Goal: Task Accomplishment & Management: Manage account settings

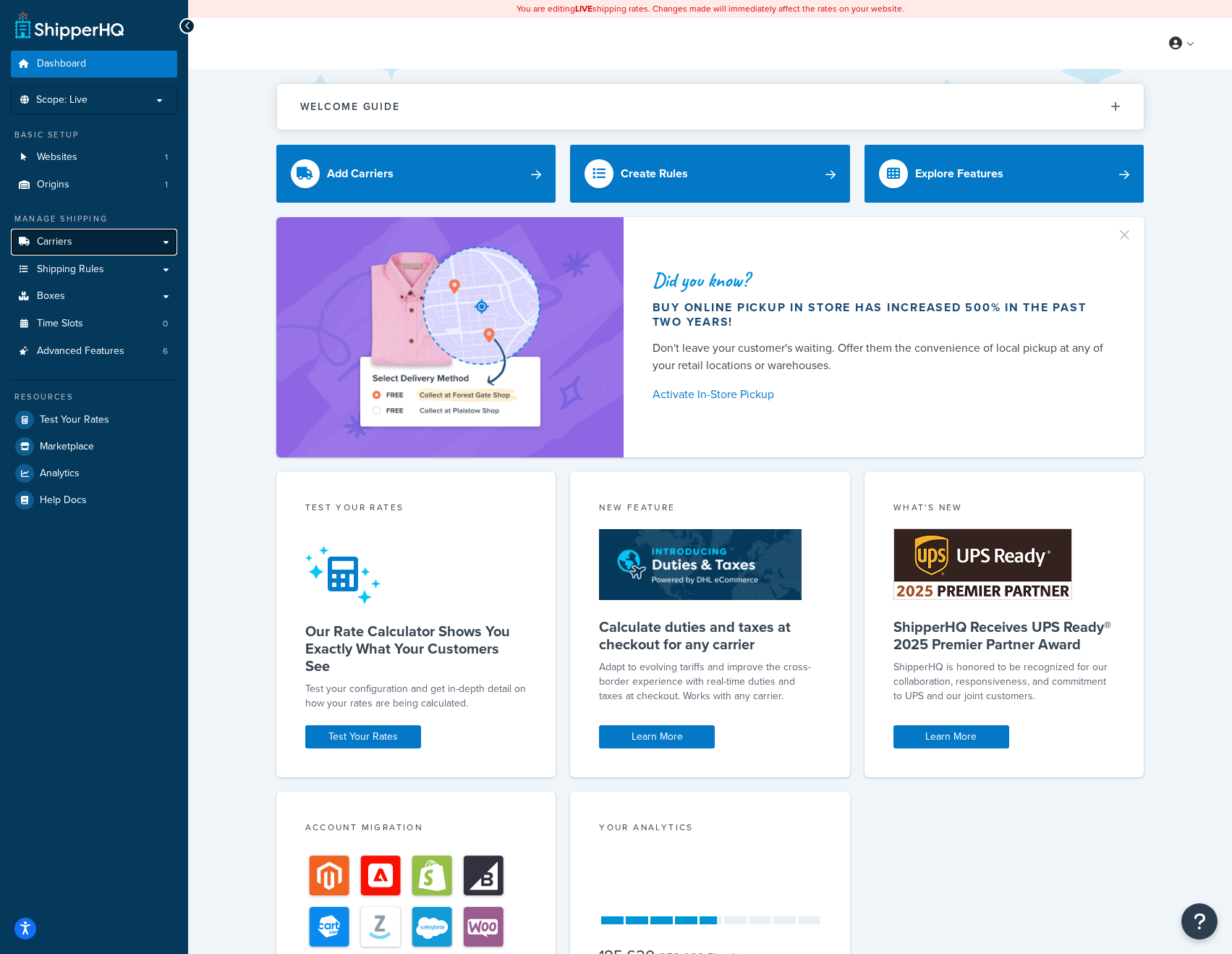
click at [88, 242] on link "Carriers" at bounding box center [94, 242] width 166 height 27
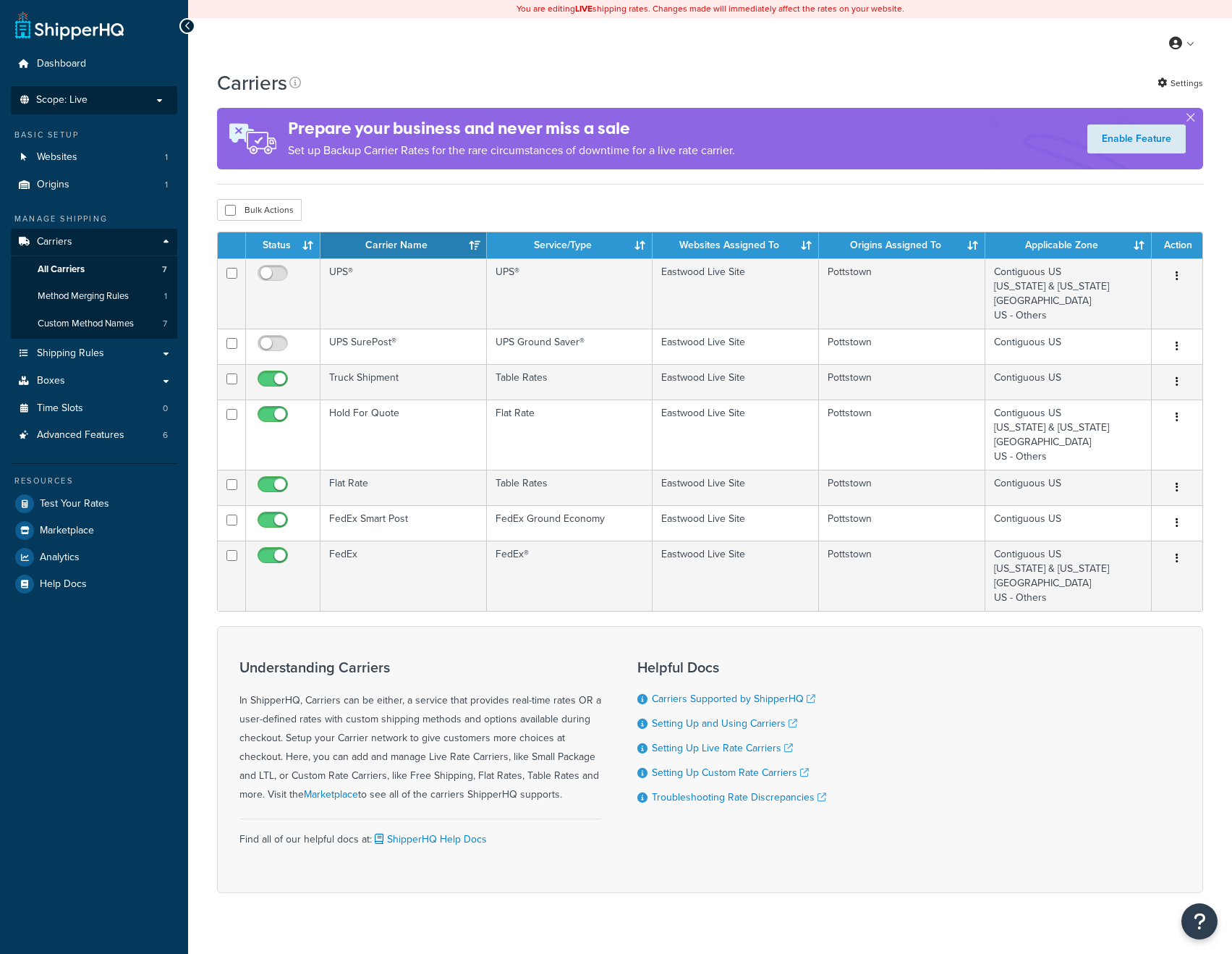
click at [121, 98] on p "Scope: Live" at bounding box center [94, 100] width 153 height 12
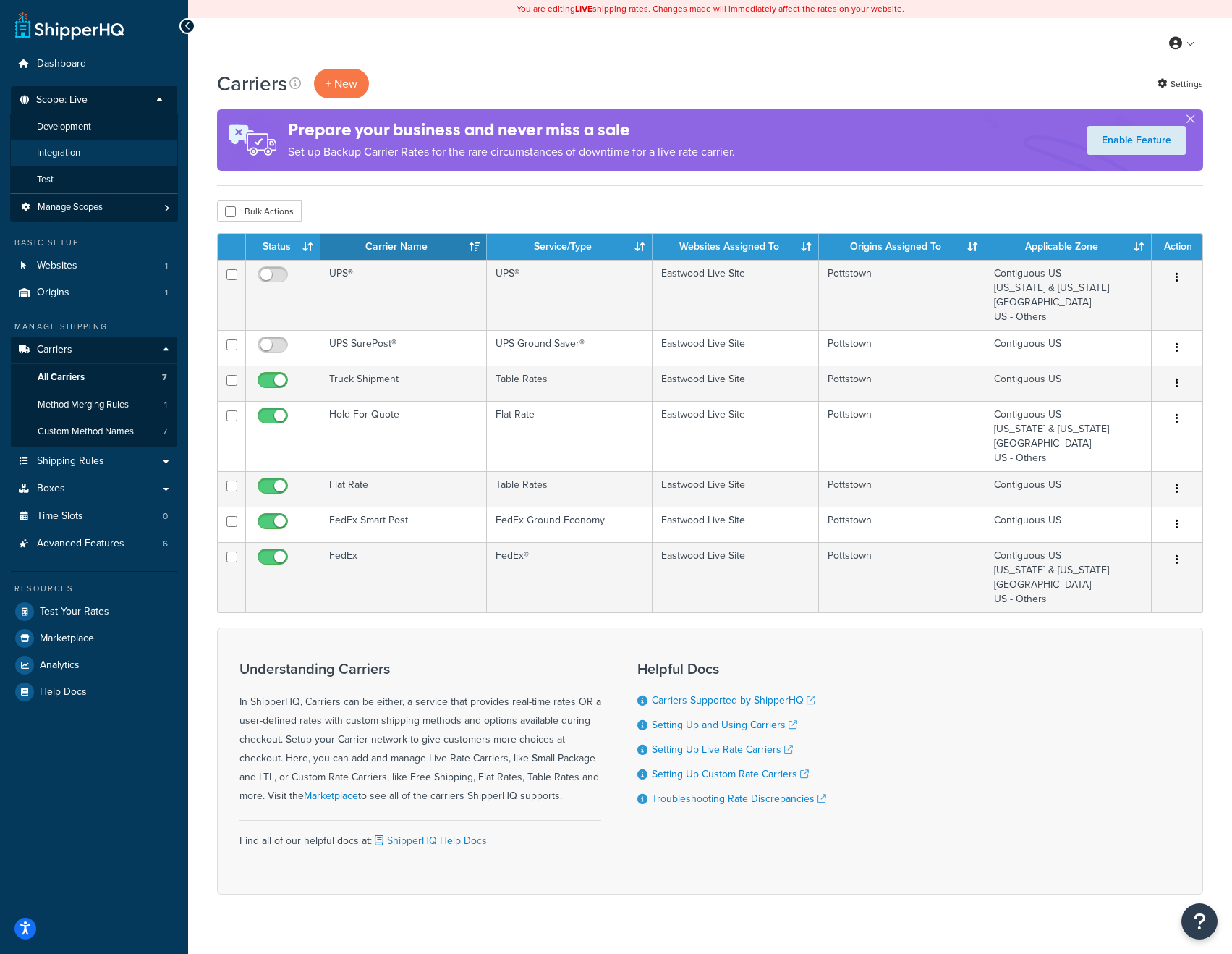
click at [56, 144] on li "Integration" at bounding box center [94, 153] width 168 height 27
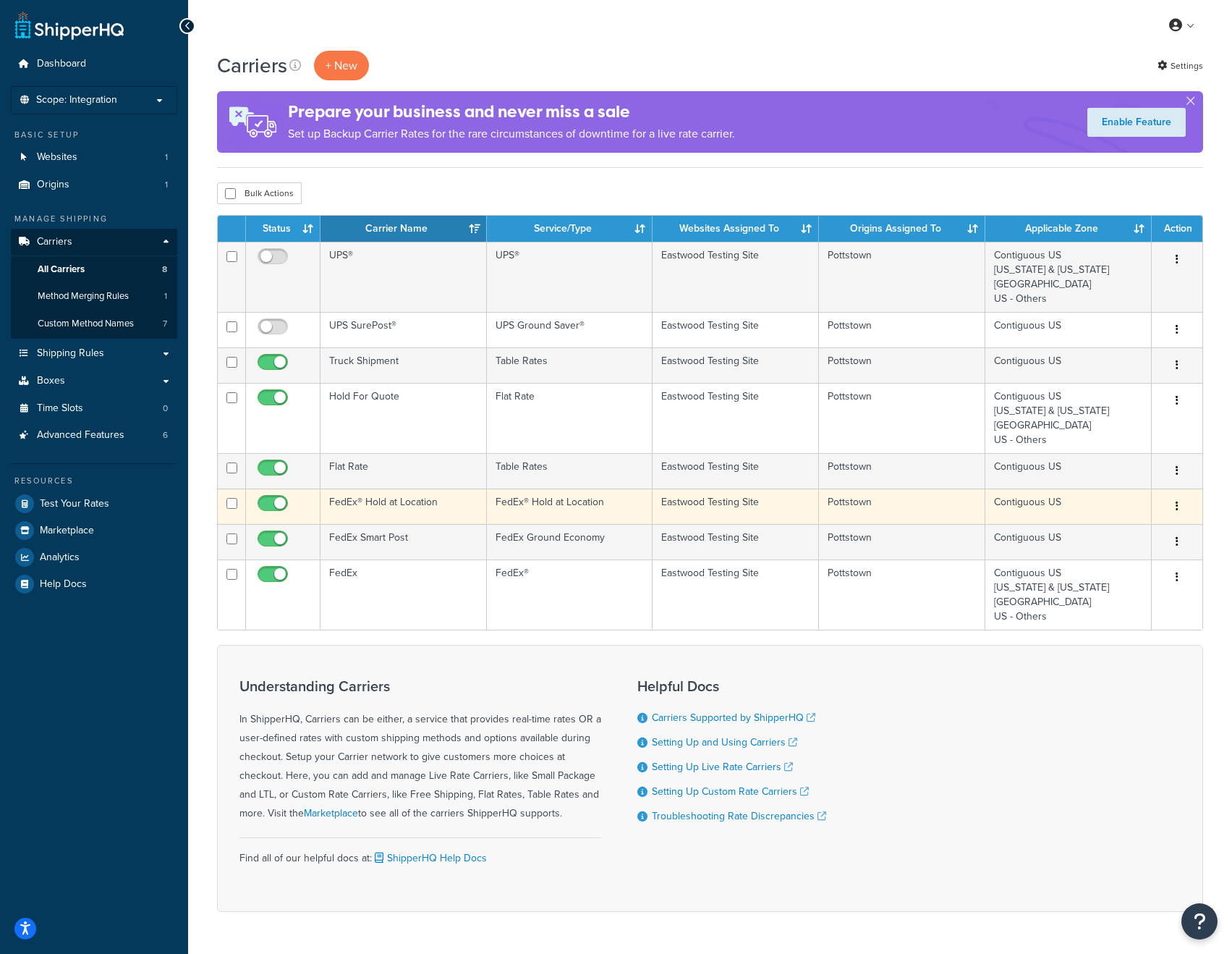
click at [392, 507] on td "FedEx® Hold at Location" at bounding box center [403, 506] width 166 height 36
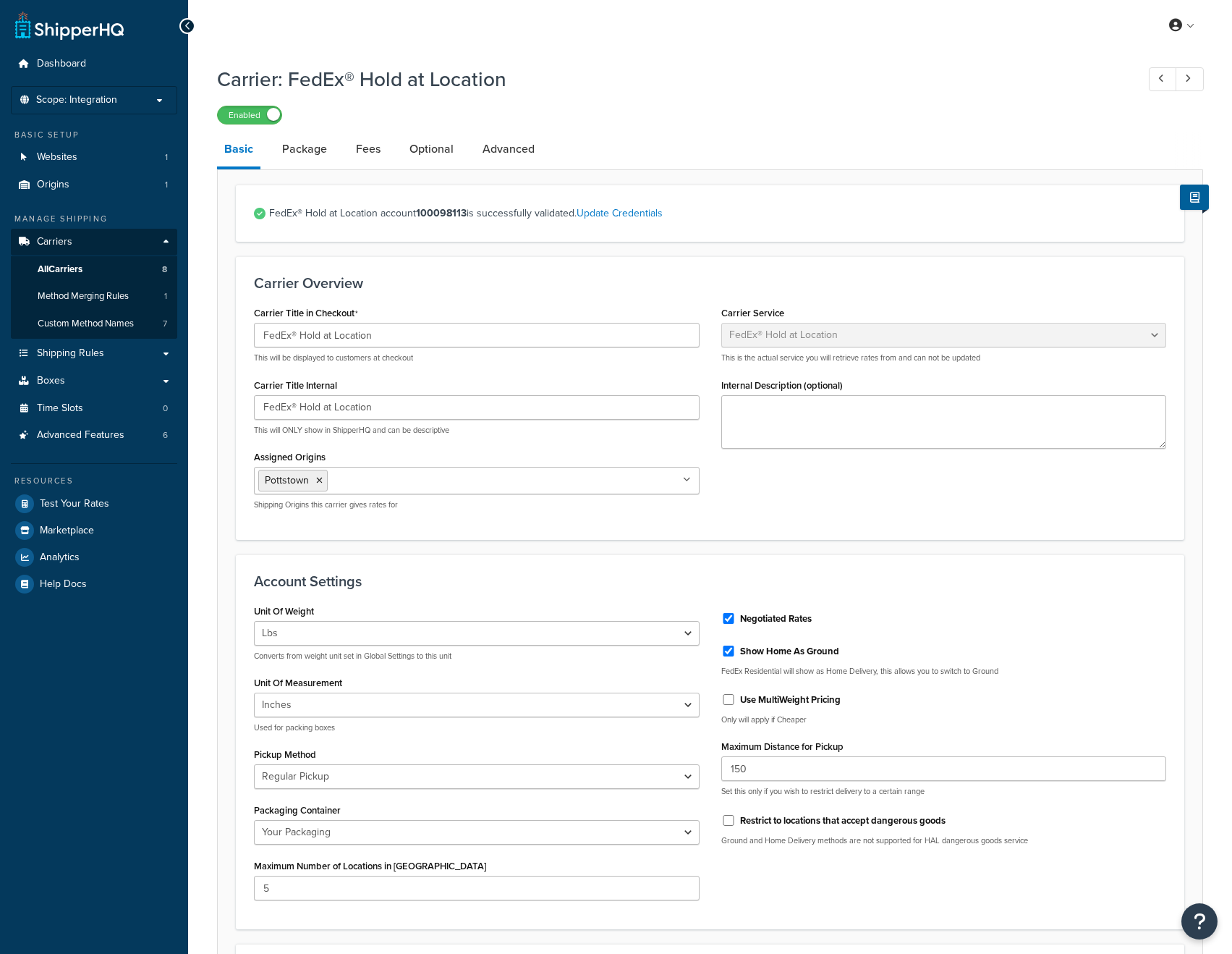
select select "fedExLocation"
select select "REGULAR_PICKUP"
select select "YOUR_PACKAGING"
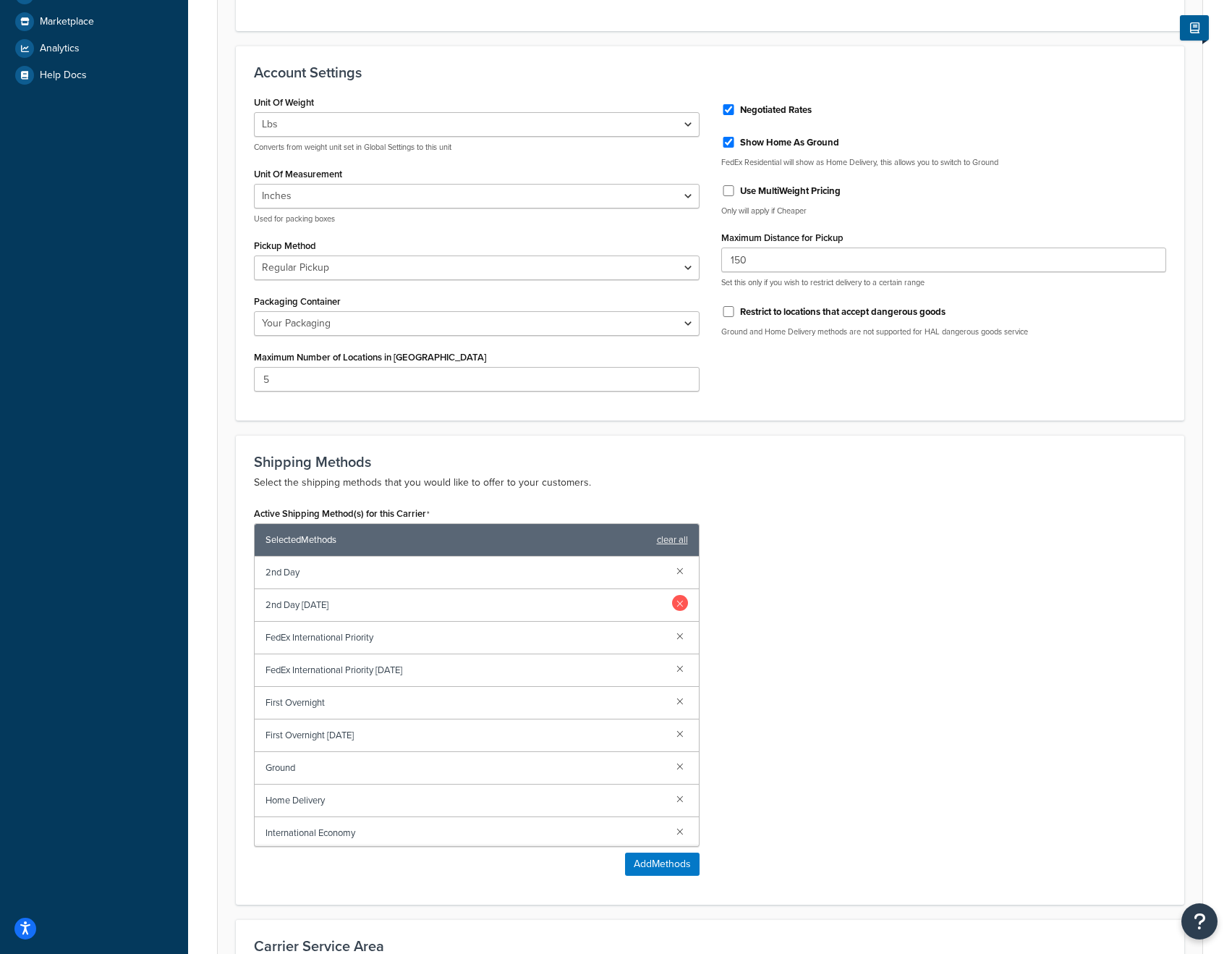
click at [672, 605] on link at bounding box center [680, 602] width 16 height 16
click at [672, 607] on link at bounding box center [680, 602] width 16 height 16
click at [669, 613] on div "First Overnight [DATE]" at bounding box center [476, 605] width 444 height 33
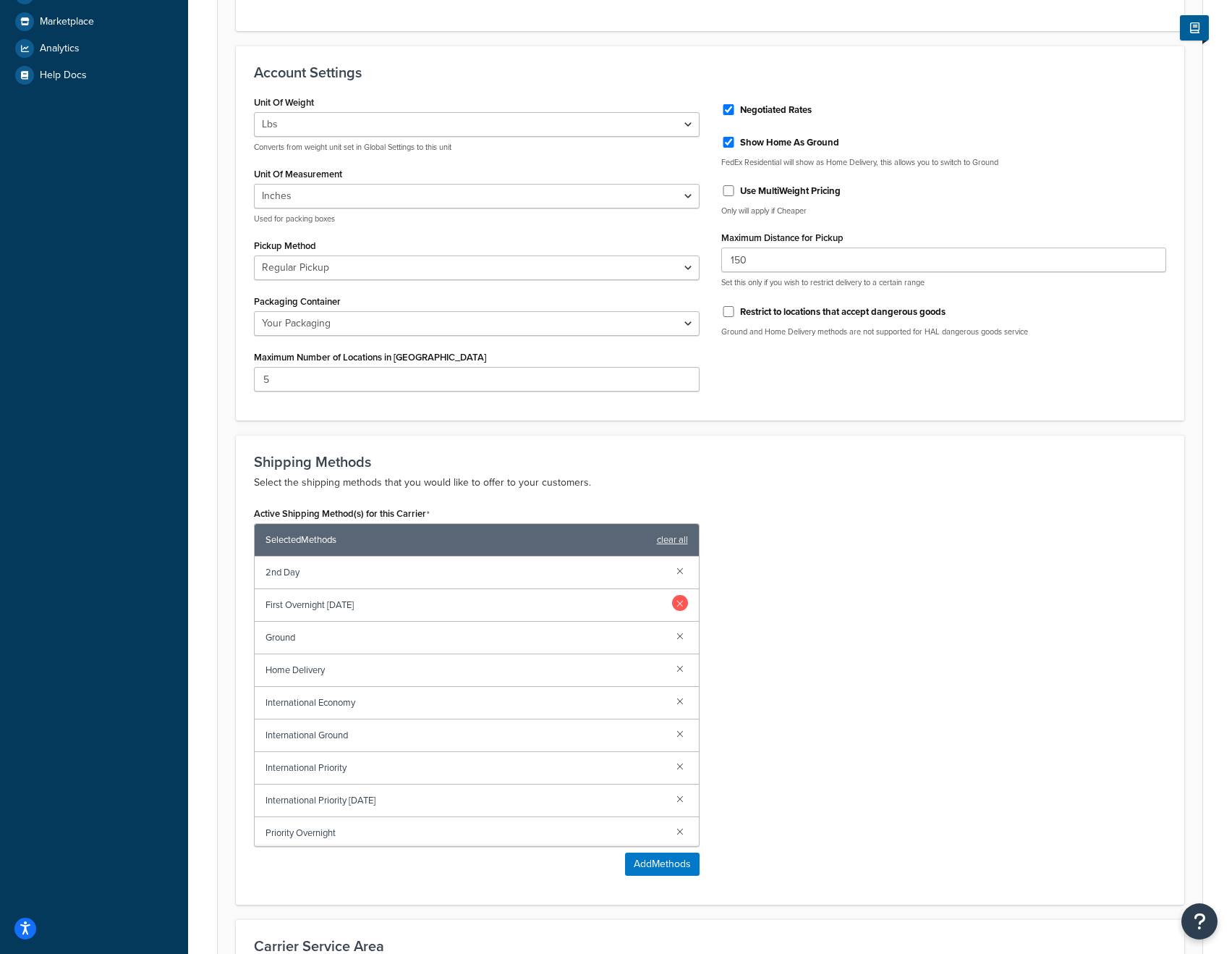
click at [672, 609] on link at bounding box center [680, 602] width 16 height 16
click at [672, 671] on link at bounding box center [680, 668] width 16 height 16
click at [675, 671] on link at bounding box center [680, 668] width 16 height 16
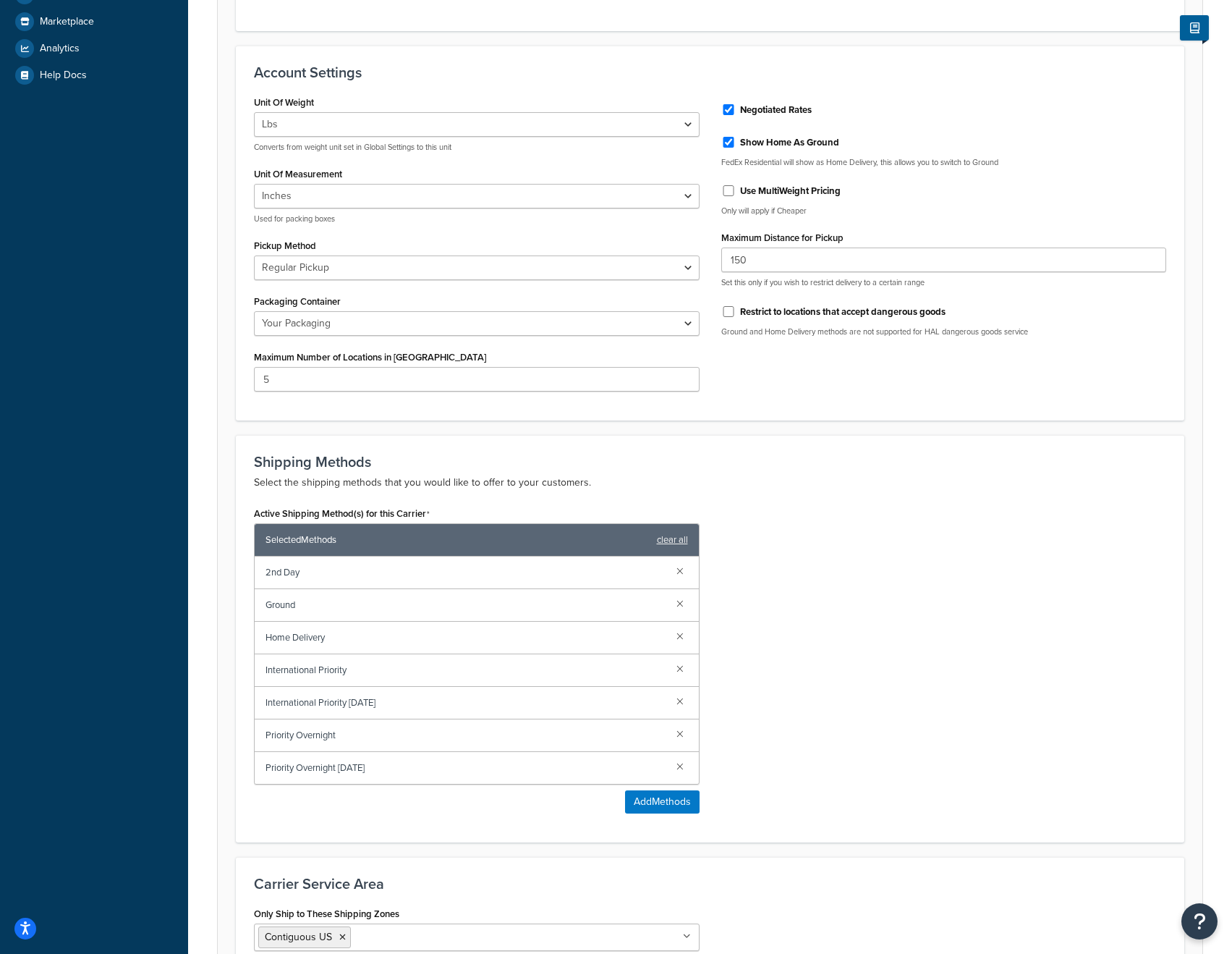
click at [675, 671] on link at bounding box center [680, 668] width 16 height 16
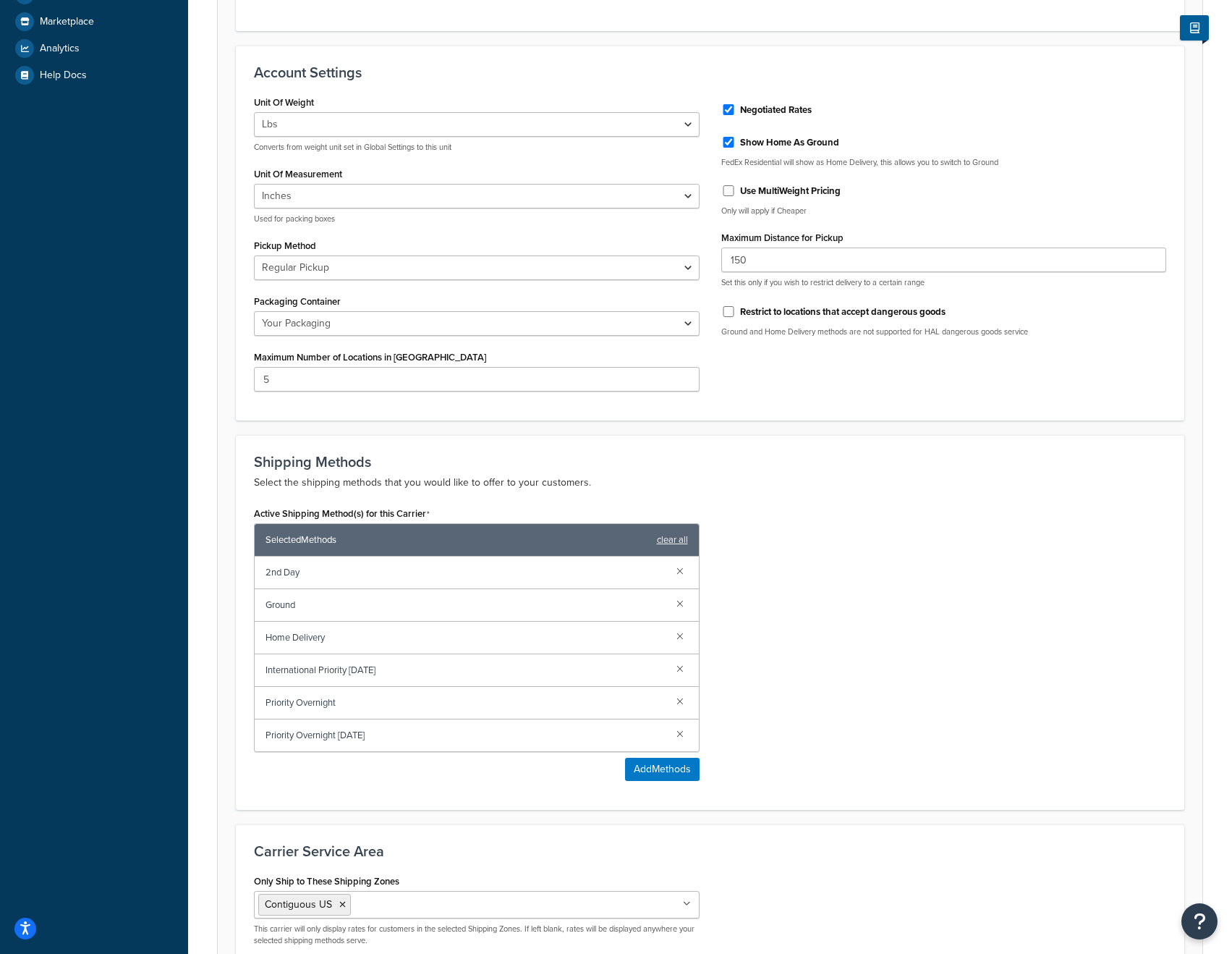
click at [675, 671] on link at bounding box center [680, 668] width 16 height 16
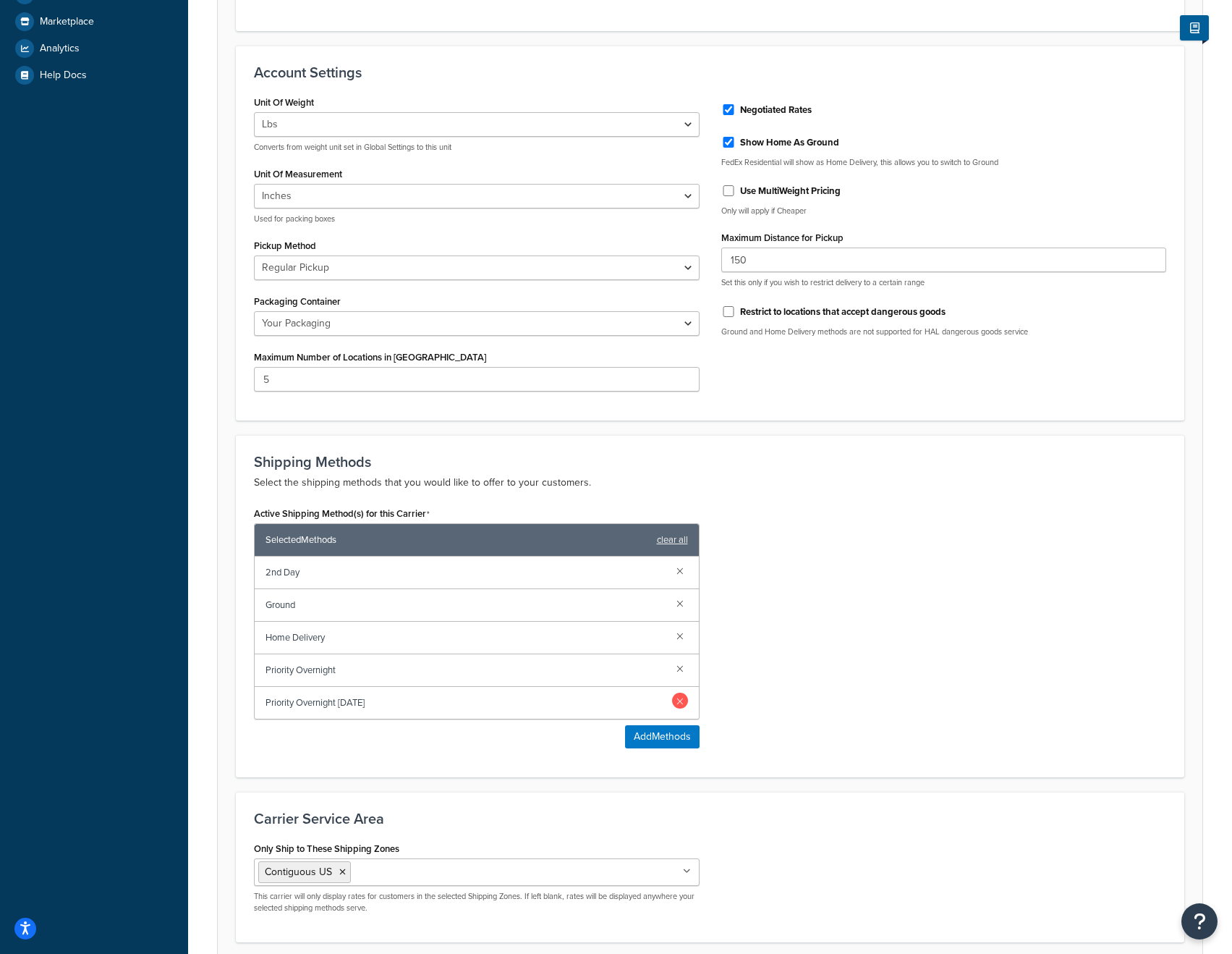
click at [676, 699] on link at bounding box center [680, 700] width 16 height 16
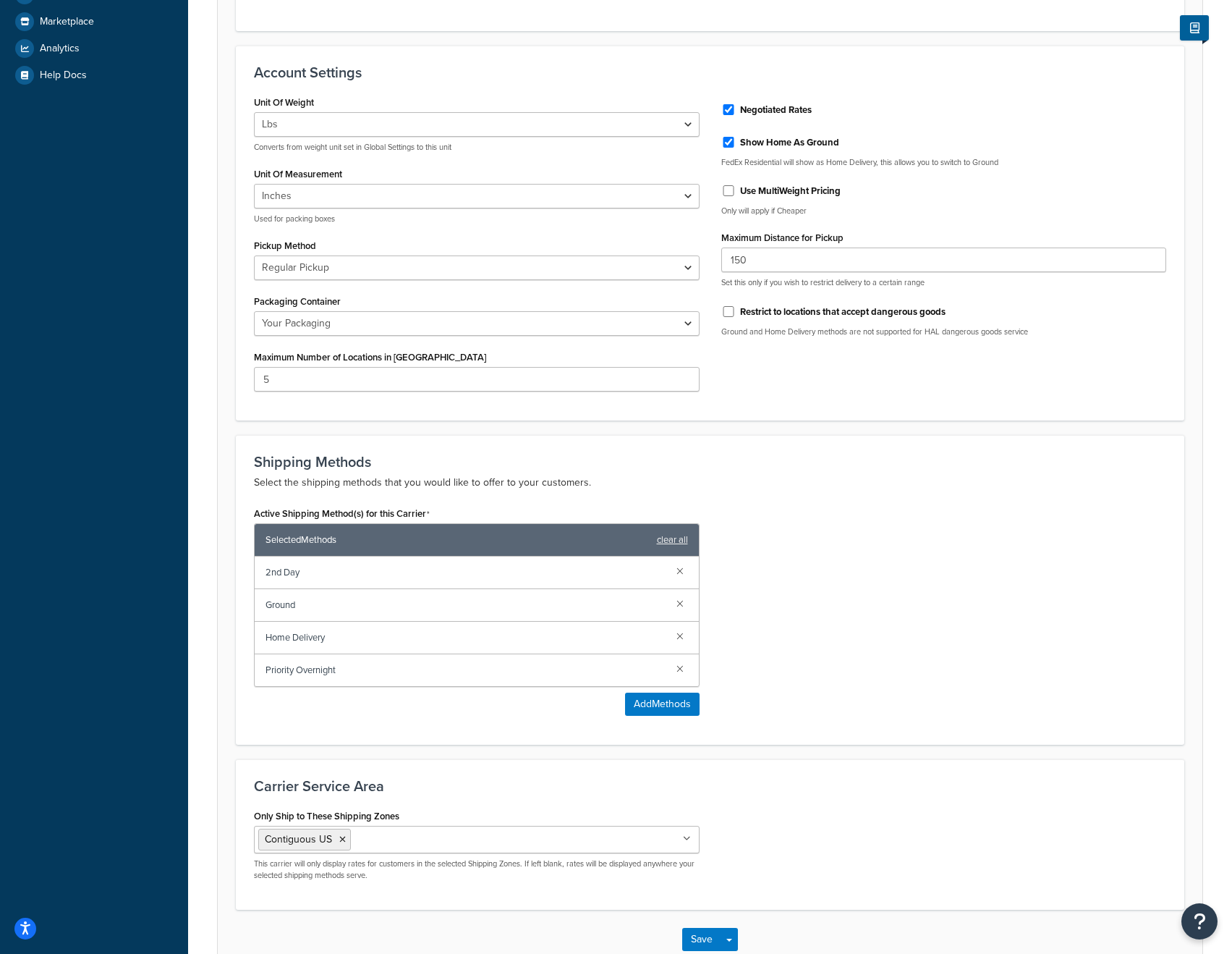
click at [253, 372] on div "Unit Of Weight Lbs Kgs Convert LBS to KG Converts from weight unit set in Globa…" at bounding box center [476, 248] width 467 height 311
drag, startPoint x: 280, startPoint y: 381, endPoint x: 228, endPoint y: 381, distance: 52.0
click at [228, 381] on form "FedEx® Hold at Location account 100098113 is successfully validated. Update Cre…" at bounding box center [711, 323] width 985 height 1293
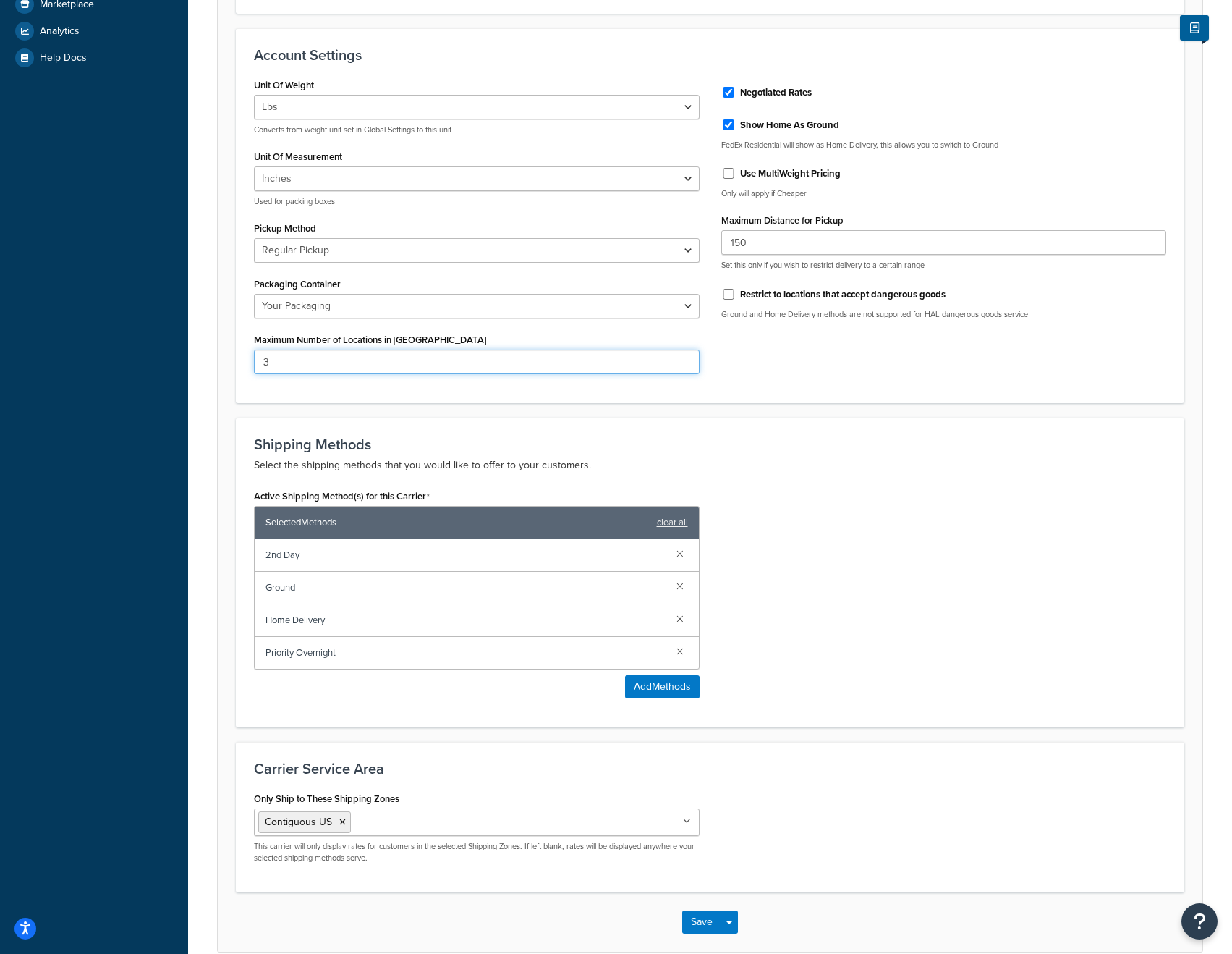
scroll to position [599, 0]
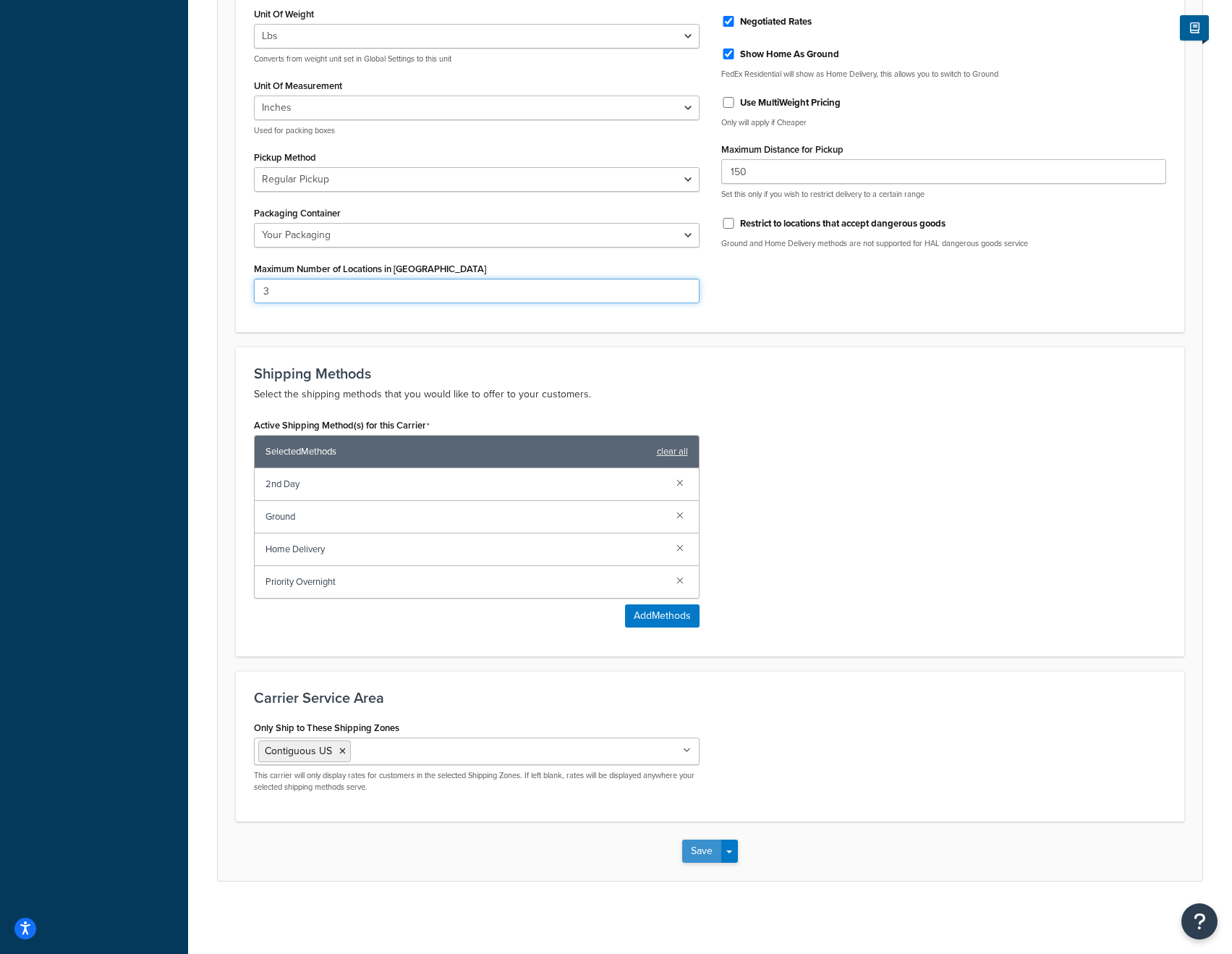
type input "3"
click at [703, 843] on button "Save" at bounding box center [701, 851] width 39 height 23
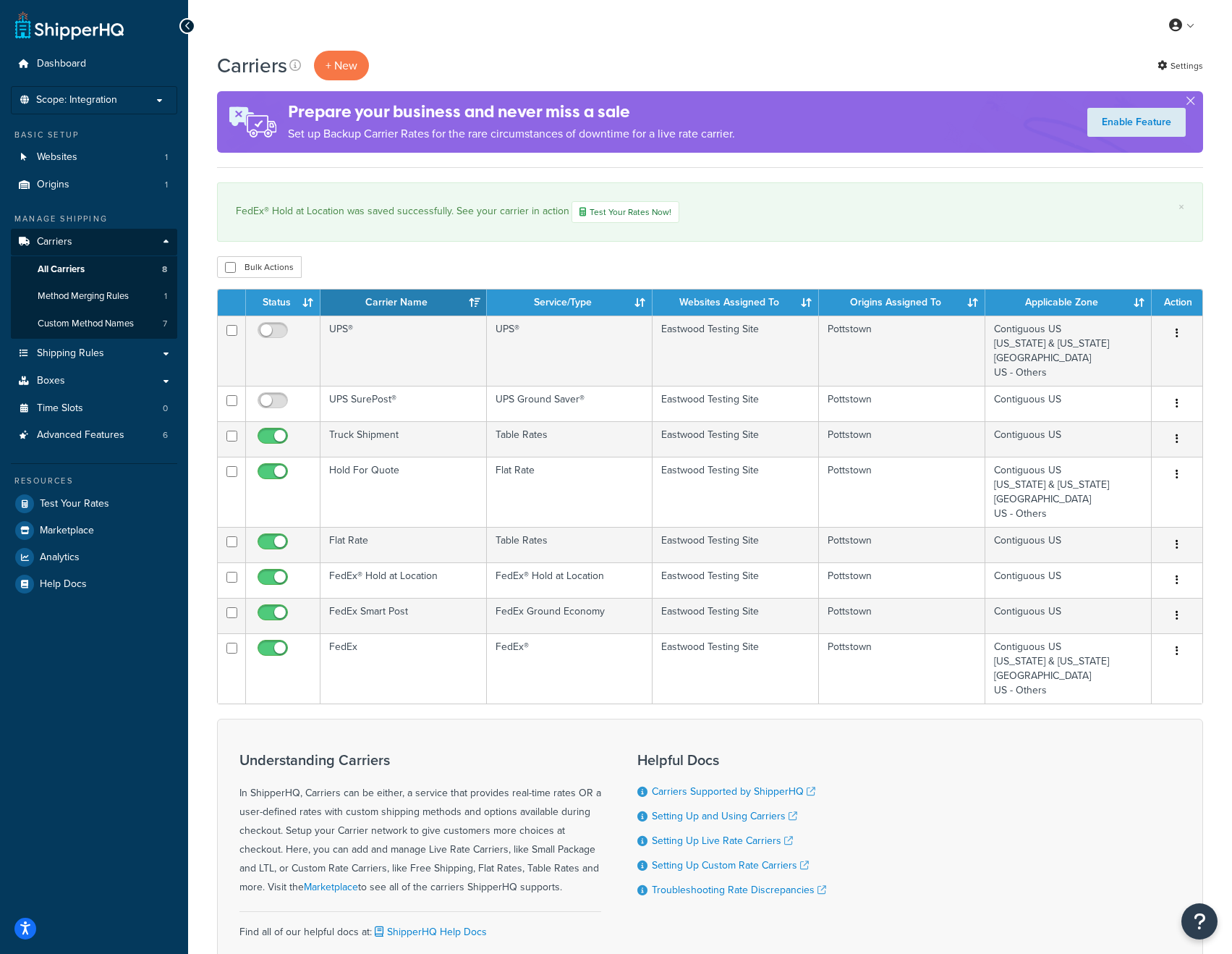
click at [824, 66] on div "Carriers + New Settings" at bounding box center [711, 65] width 987 height 30
